Goal: Task Accomplishment & Management: Use online tool/utility

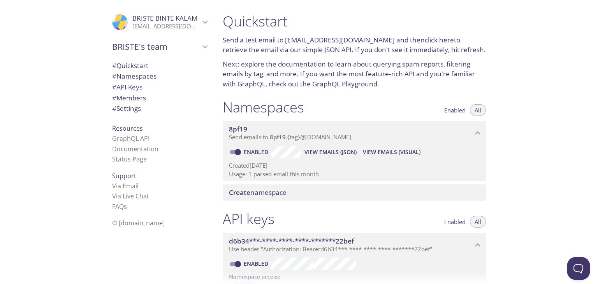
click at [359, 137] on p "Send emails to 8pf19 . {tag} @[DOMAIN_NAME]" at bounding box center [351, 137] width 244 height 8
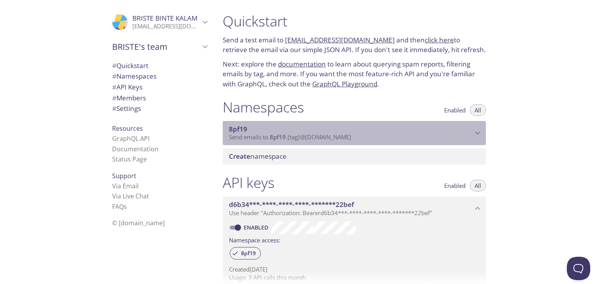
drag, startPoint x: 270, startPoint y: 138, endPoint x: 312, endPoint y: 137, distance: 42.1
click at [311, 137] on span "Send emails to 8pf19 . {tag} @[DOMAIN_NAME]" at bounding box center [290, 137] width 122 height 8
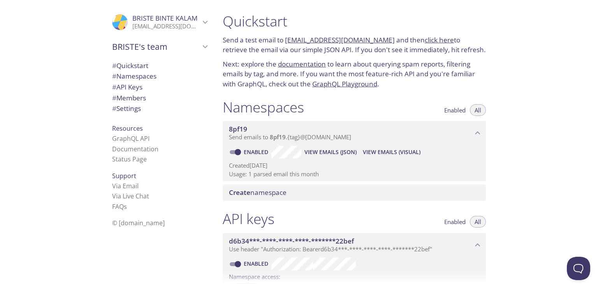
click at [336, 39] on link "[EMAIL_ADDRESS][DOMAIN_NAME]" at bounding box center [340, 39] width 110 height 9
click at [436, 187] on div "Create namespace" at bounding box center [354, 192] width 263 height 16
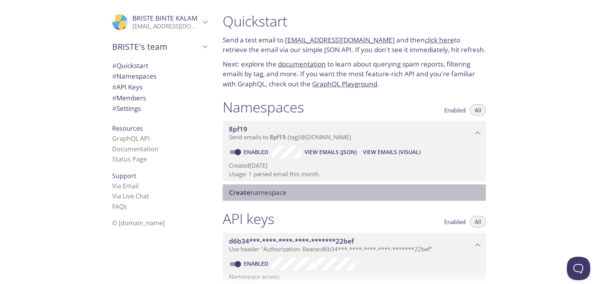
click at [332, 151] on span "View Emails (JSON)" at bounding box center [330, 151] width 52 height 9
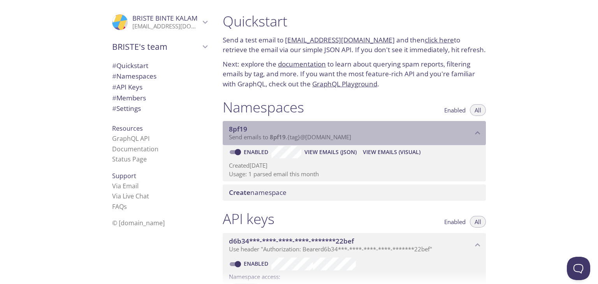
drag, startPoint x: 268, startPoint y: 130, endPoint x: 310, endPoint y: 133, distance: 42.9
click at [300, 139] on div "8pf19 Send emails to 8pf19 . {tag} @[DOMAIN_NAME]" at bounding box center [351, 133] width 244 height 16
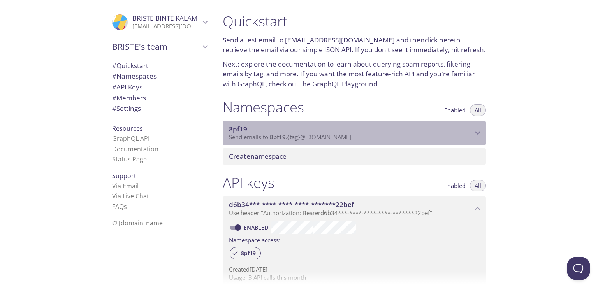
click at [314, 131] on span "8pf19" at bounding box center [351, 129] width 244 height 9
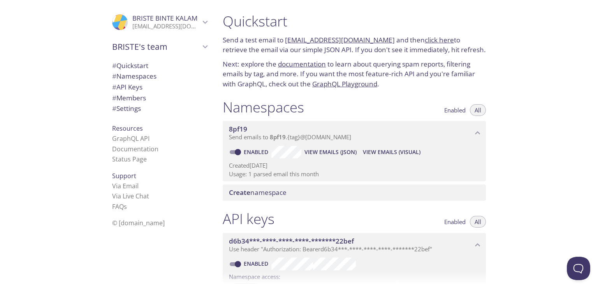
drag, startPoint x: 53, startPoint y: 42, endPoint x: 76, endPoint y: 46, distance: 23.6
click at [65, 44] on div ".cls-1 { fill: #6d5ca8; } .cls-2 { fill: #3fc191; } .cls-3 { fill: #3b4752; } .…" at bounding box center [108, 142] width 216 height 284
drag, startPoint x: 381, startPoint y: 39, endPoint x: 317, endPoint y: 38, distance: 64.2
click at [317, 38] on p "Send a test email to [EMAIL_ADDRESS][DOMAIN_NAME] and then click here to retrie…" at bounding box center [354, 45] width 263 height 20
copy p "@[DOMAIN_NAME]"
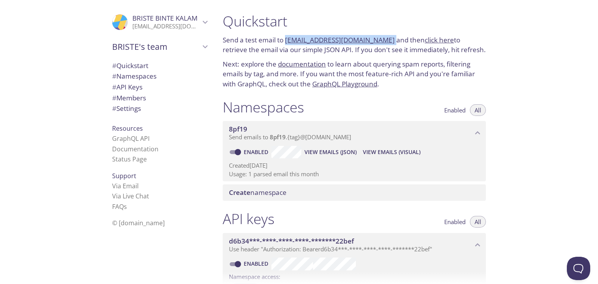
drag, startPoint x: 383, startPoint y: 40, endPoint x: 287, endPoint y: 40, distance: 96.1
click at [287, 40] on p "Send a test email to [EMAIL_ADDRESS][DOMAIN_NAME] and then click here to retrie…" at bounding box center [354, 45] width 263 height 20
copy p "[EMAIL_ADDRESS][DOMAIN_NAME]"
click at [316, 38] on link "[EMAIL_ADDRESS][DOMAIN_NAME]" at bounding box center [340, 39] width 110 height 9
click at [429, 44] on p "Send a test email to [EMAIL_ADDRESS][DOMAIN_NAME] and then click here to retrie…" at bounding box center [354, 45] width 263 height 20
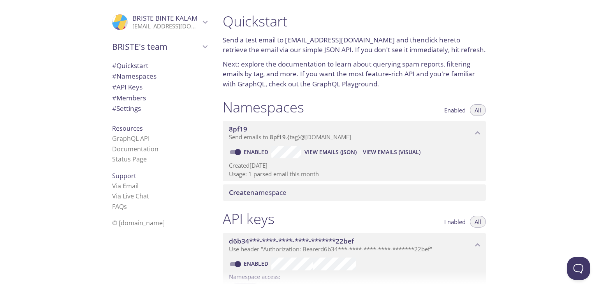
click at [428, 42] on link "click here" at bounding box center [438, 39] width 29 height 9
